Goal: Information Seeking & Learning: Learn about a topic

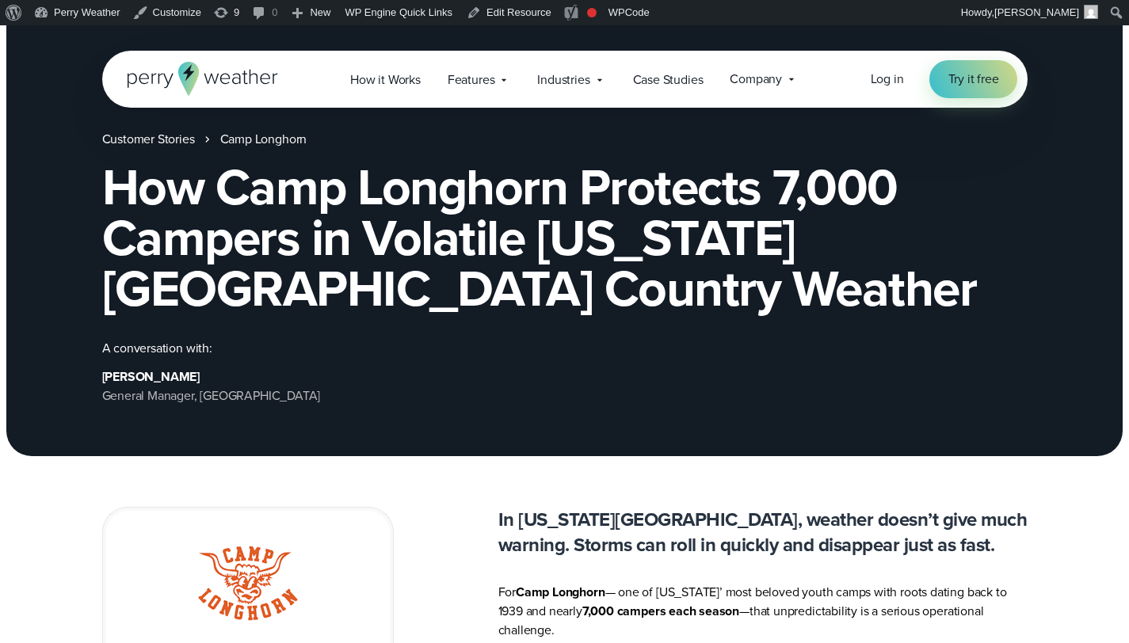
scroll to position [353, 0]
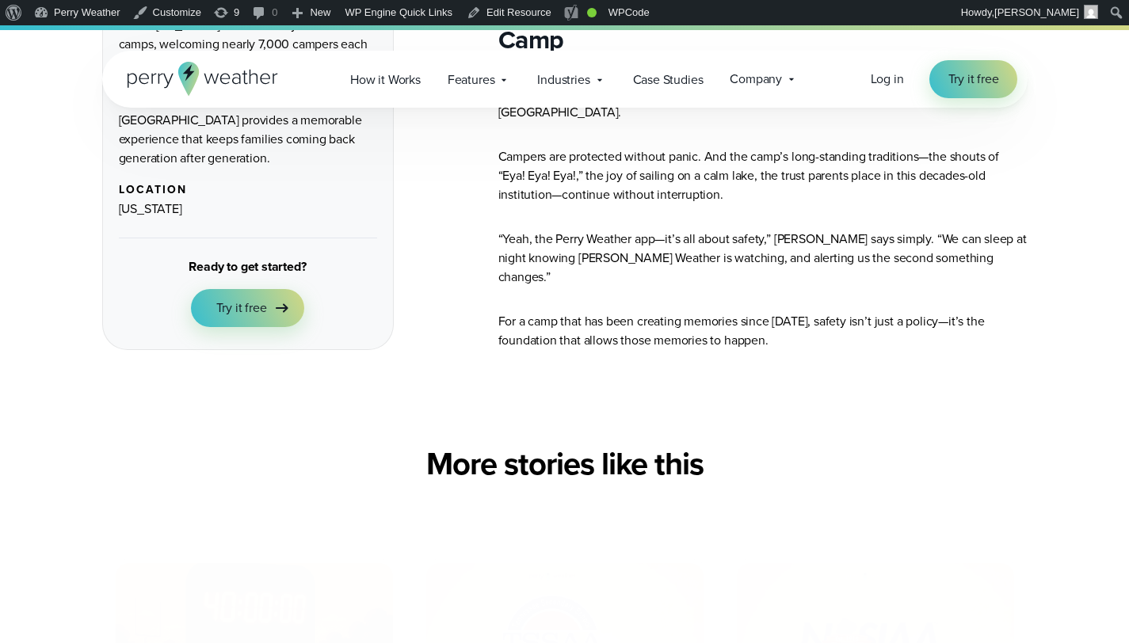
scroll to position [2609, 0]
